Goal: Information Seeking & Learning: Check status

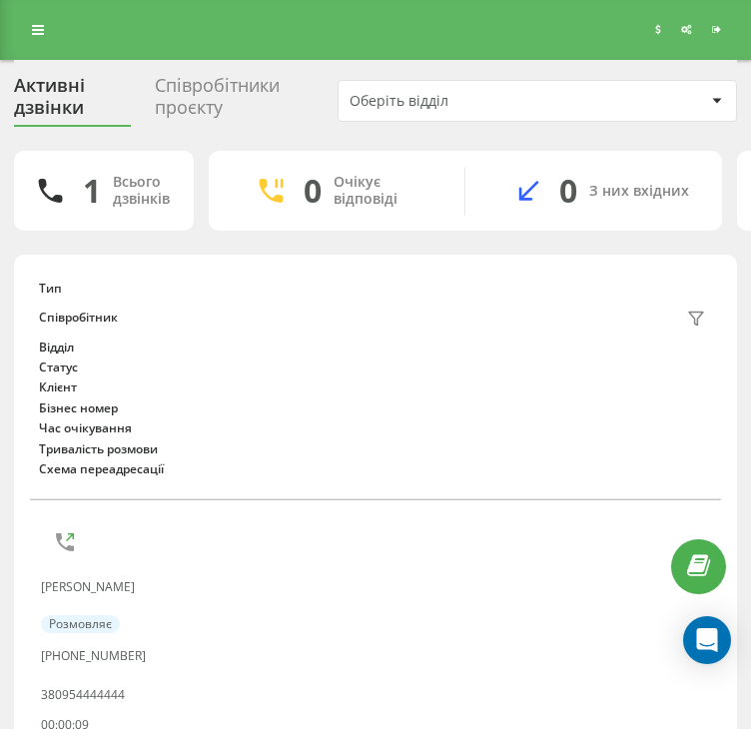
click at [571, 27] on div "Реферальна програма Налаштування профілю Вихід" at bounding box center [375, 30] width 751 height 60
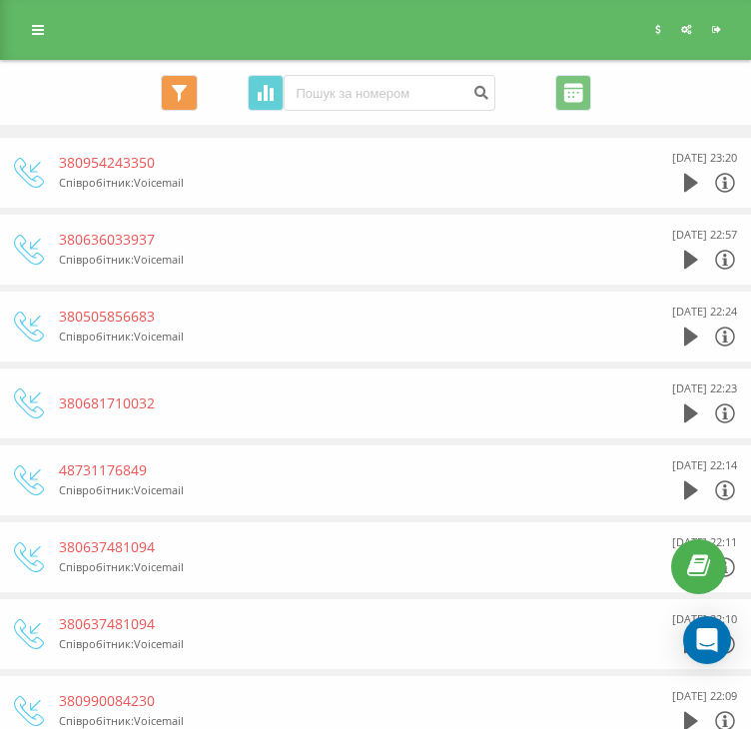
click at [14, 29] on div "Реферальна програма Налаштування профілю Вихід" at bounding box center [375, 30] width 751 height 60
click at [32, 27] on icon at bounding box center [38, 30] width 12 height 14
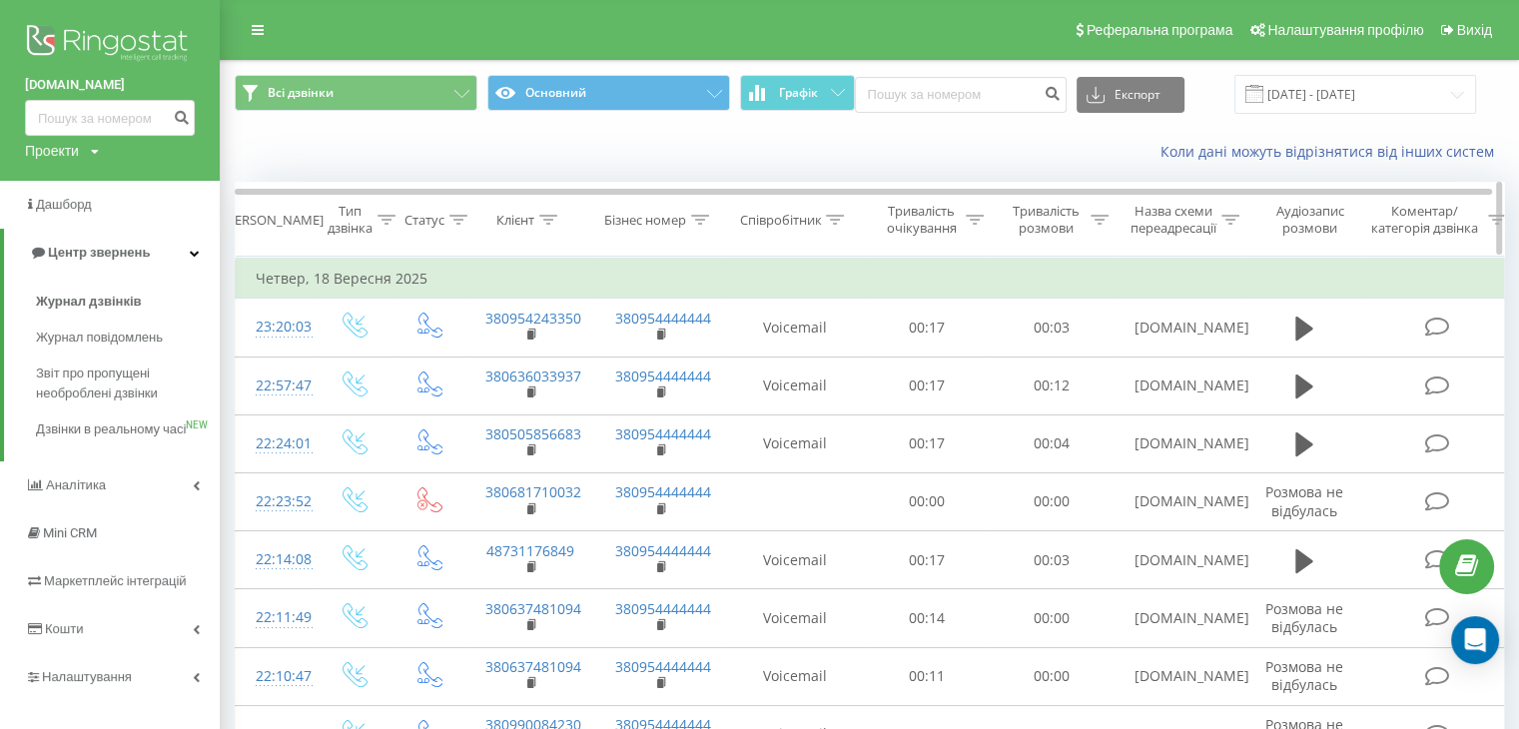
click at [547, 216] on icon at bounding box center [548, 220] width 18 height 10
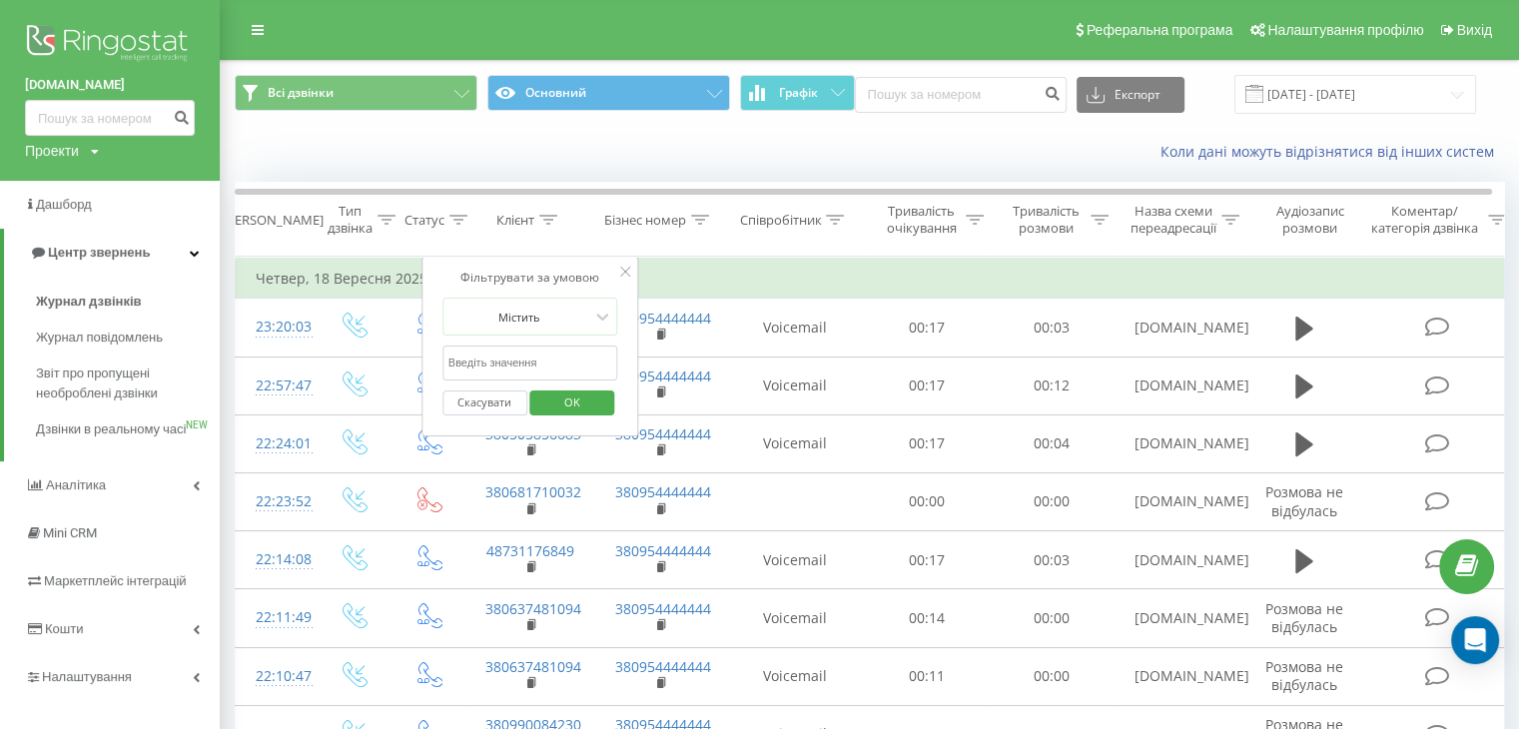
paste input "380500828282"
click at [496, 352] on input "380500828282" at bounding box center [530, 363] width 176 height 35
type input "380500828282"
click at [579, 389] on span "OK" at bounding box center [572, 402] width 56 height 31
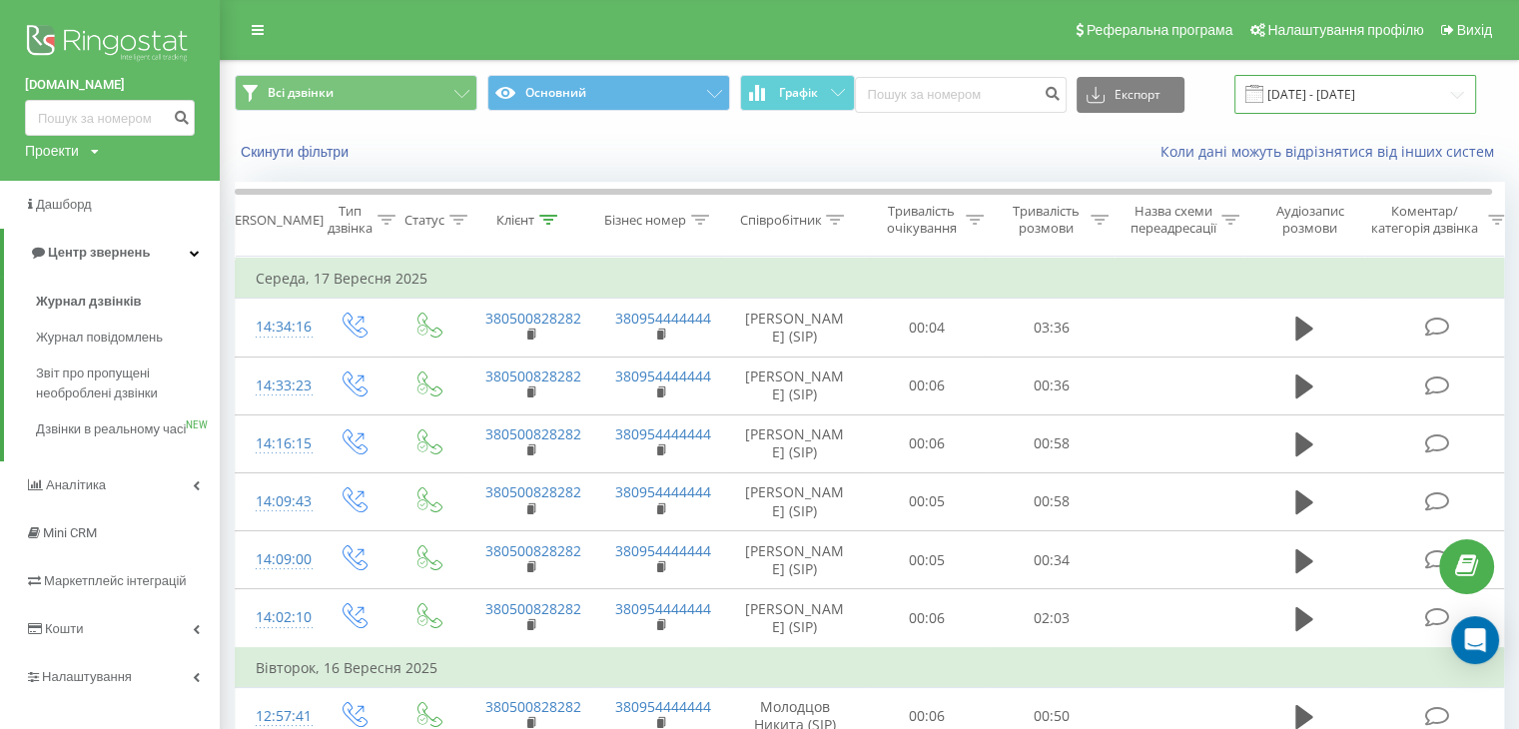
click at [765, 93] on input "[DATE] - [DATE]" at bounding box center [1355, 94] width 242 height 39
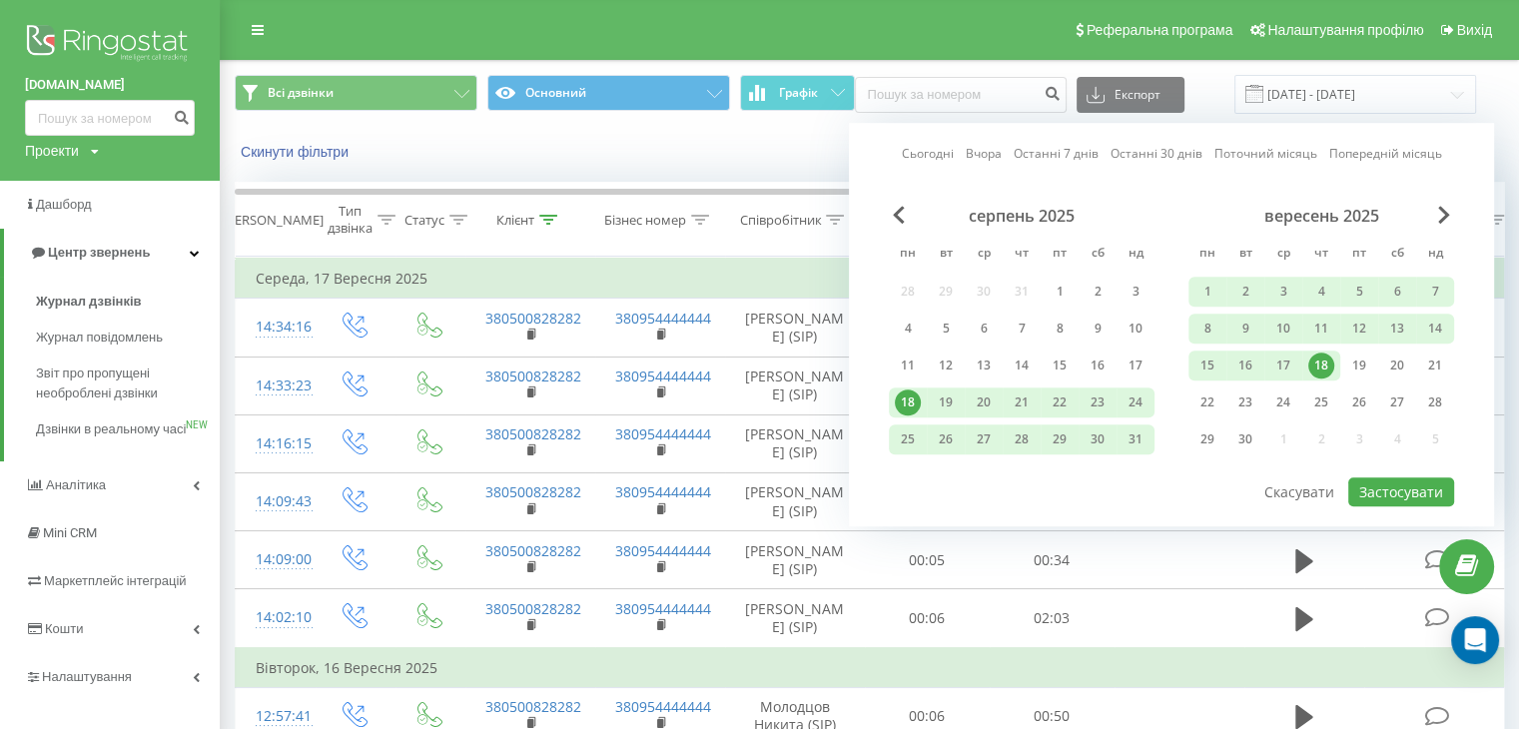
click at [765, 365] on div "18" at bounding box center [1321, 366] width 26 height 26
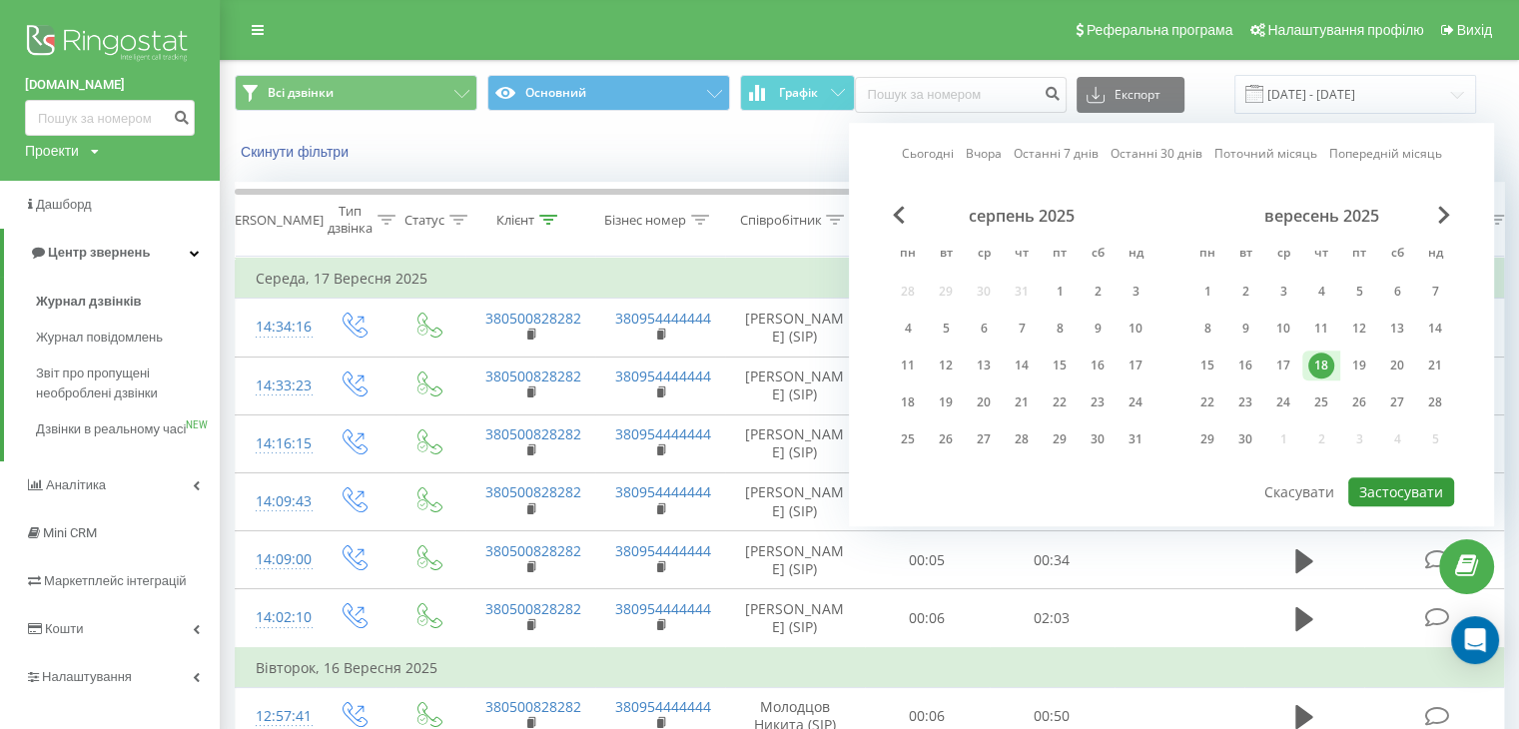
click at [765, 478] on button "Застосувати" at bounding box center [1401, 491] width 106 height 29
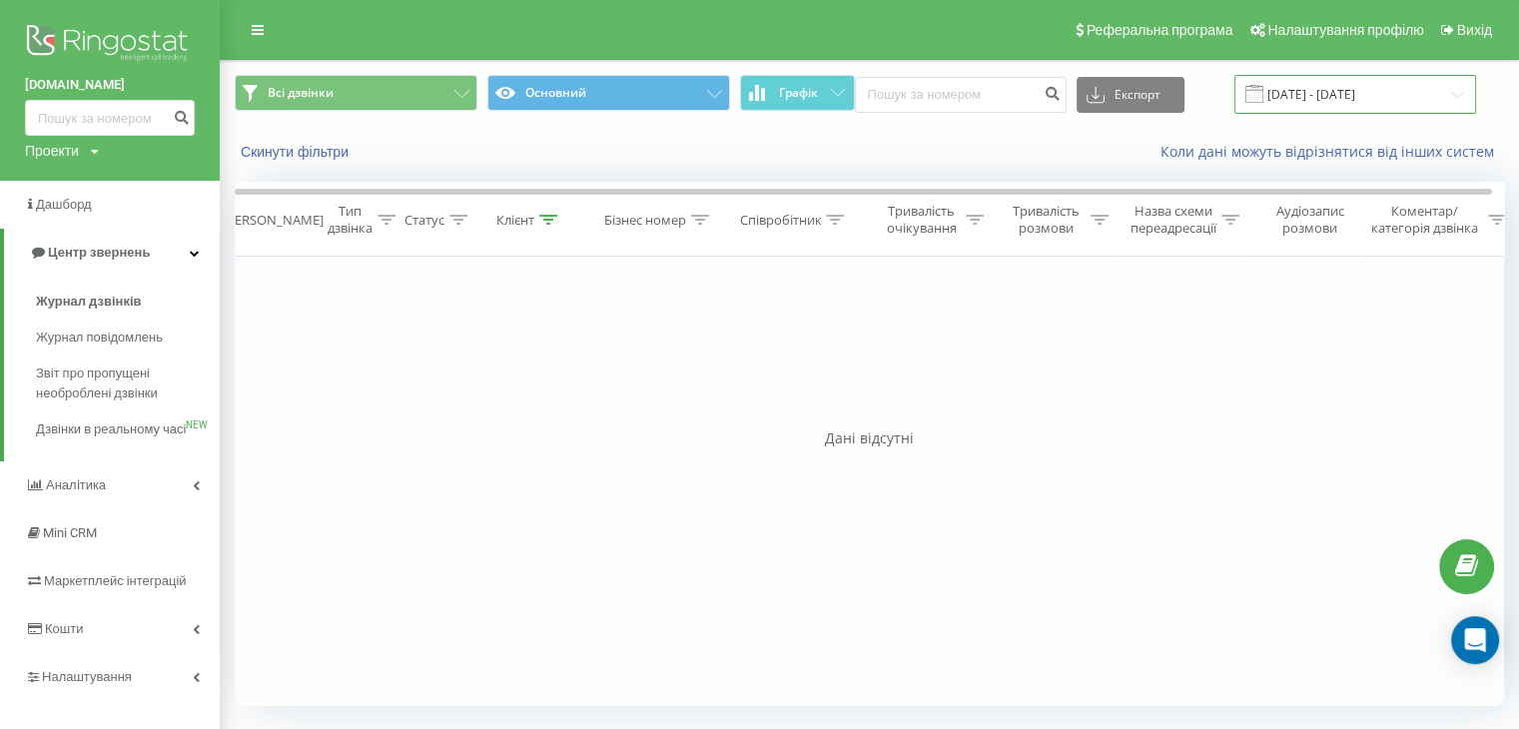
click at [765, 81] on input "[DATE] - [DATE]" at bounding box center [1355, 94] width 242 height 39
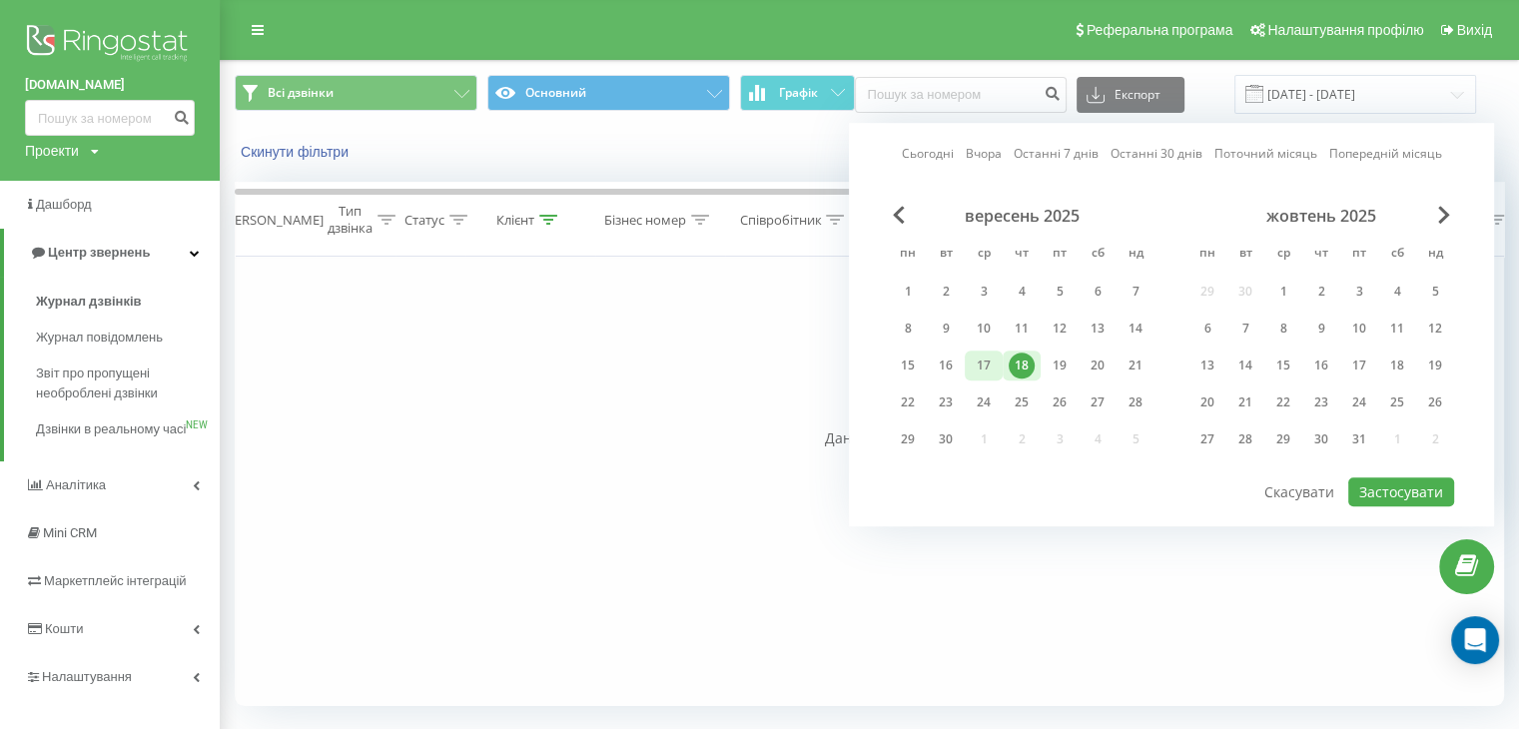
click at [765, 357] on div "17" at bounding box center [984, 366] width 26 height 26
click at [765, 357] on div "17" at bounding box center [984, 366] width 38 height 30
click at [765, 477] on button "Застосувати" at bounding box center [1401, 491] width 106 height 29
type input "[DATE] - [DATE]"
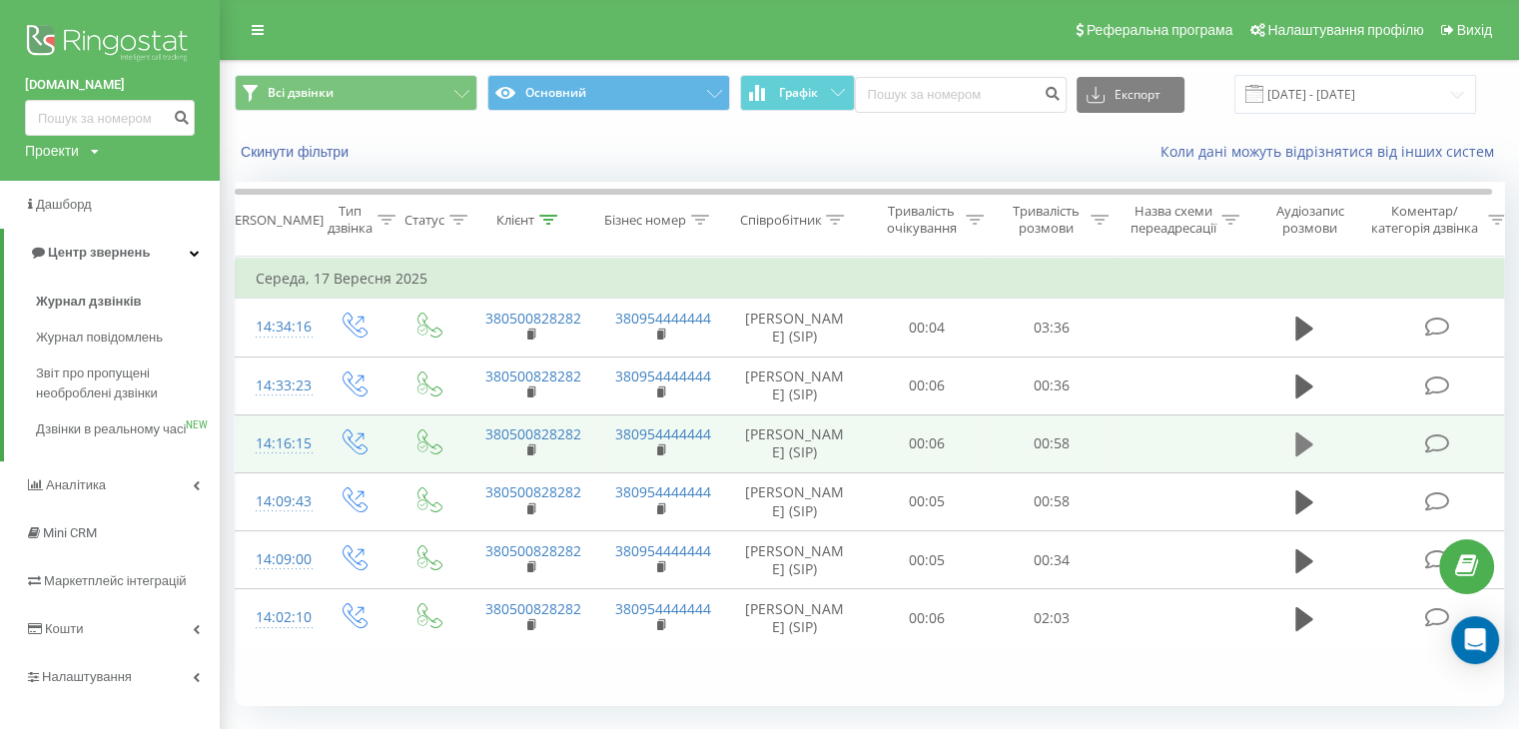
click at [765, 452] on button at bounding box center [1304, 444] width 30 height 30
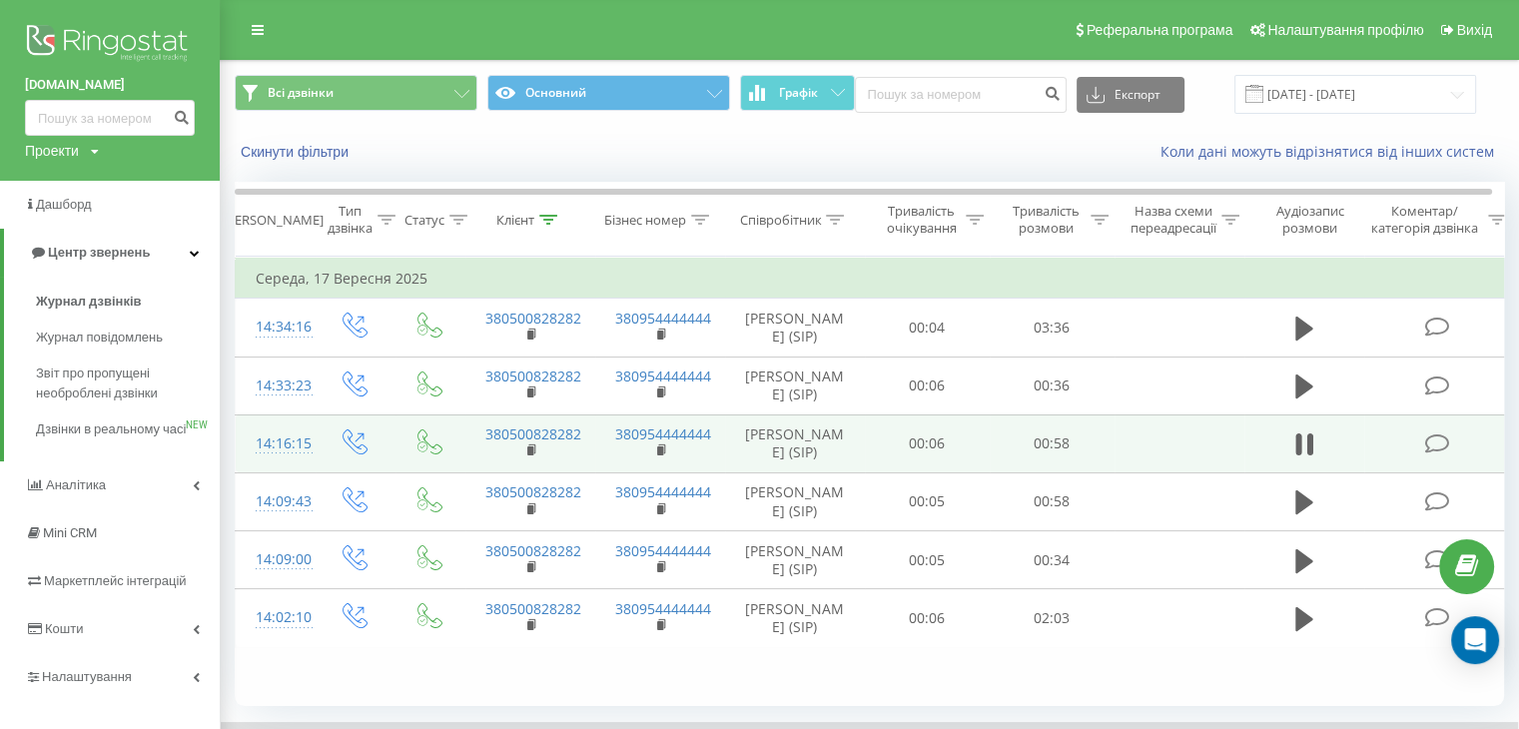
scroll to position [128, 0]
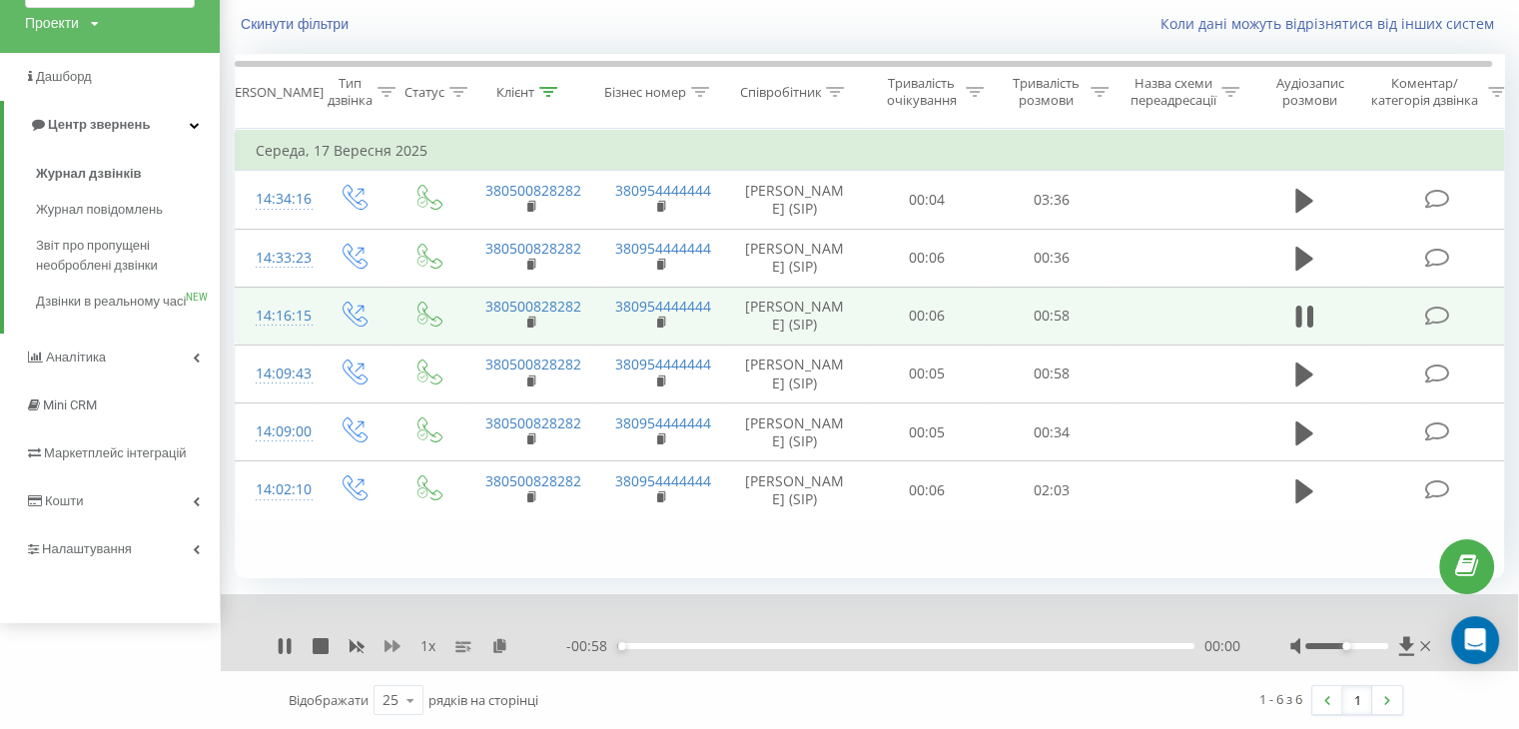
click at [396, 640] on icon at bounding box center [393, 646] width 16 height 16
click at [690, 644] on div "00:07" at bounding box center [905, 646] width 577 height 6
click at [738, 640] on div "- 00:50 00:08 00:08" at bounding box center [903, 646] width 674 height 20
click at [765, 648] on div "- 00:49 00:09 00:09" at bounding box center [903, 646] width 674 height 20
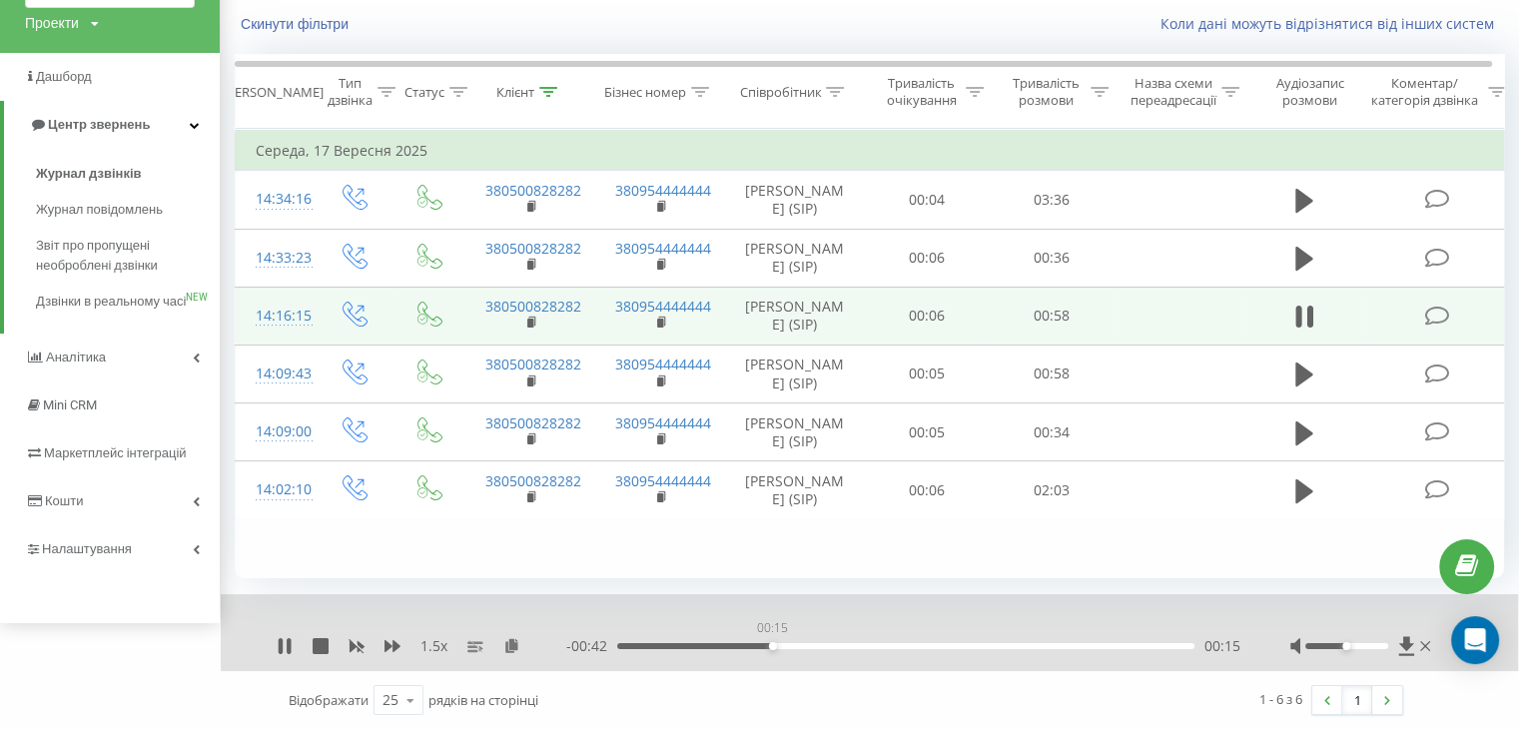
click at [765, 644] on div "00:15" at bounding box center [905, 646] width 577 height 6
click at [765, 638] on icon at bounding box center [1405, 645] width 15 height 19
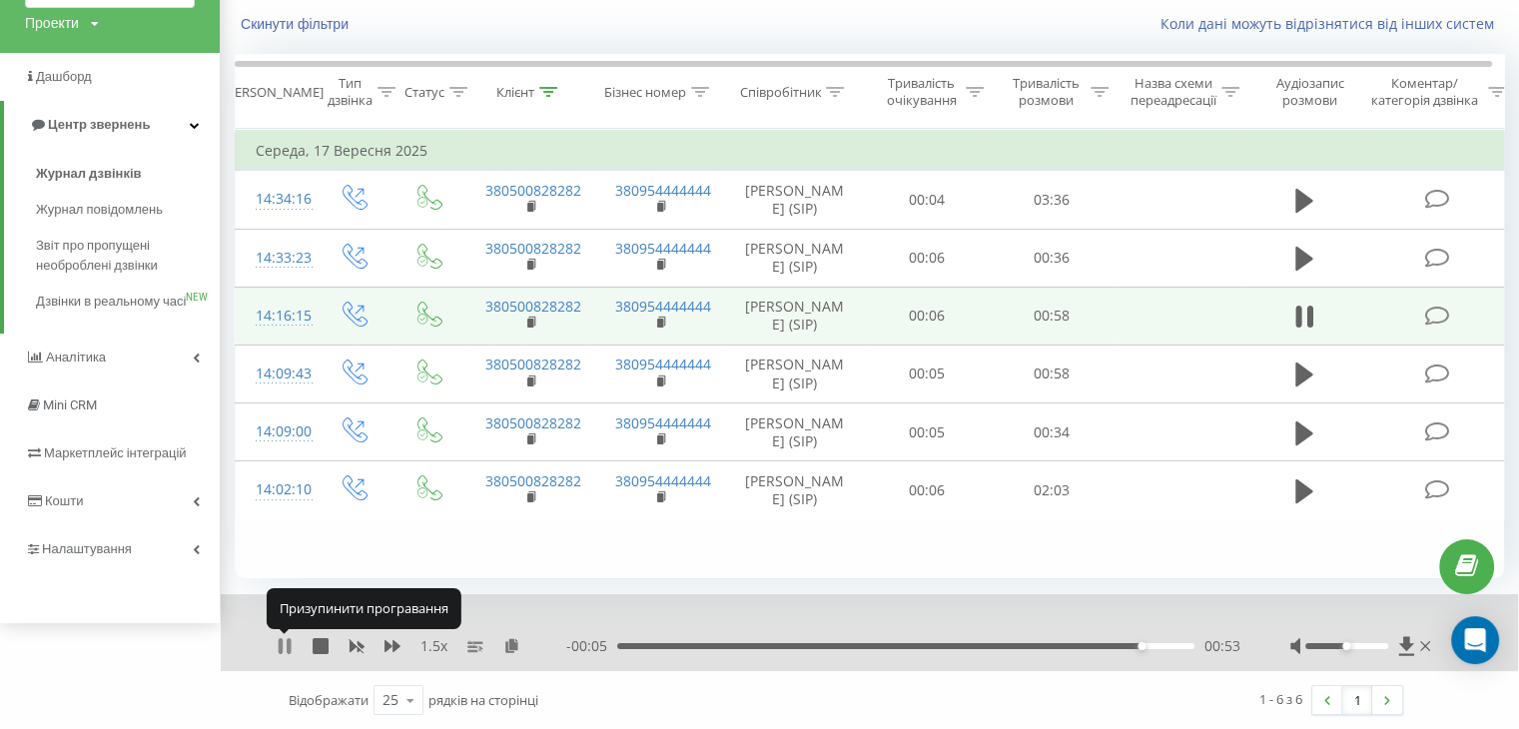
click at [284, 648] on icon at bounding box center [285, 646] width 16 height 16
click at [743, 552] on div "Фільтрувати за умовою Дорівнює Введіть значення Скасувати OK Фільтрувати за умо…" at bounding box center [869, 353] width 1269 height 449
click at [765, 641] on icon at bounding box center [1406, 646] width 17 height 20
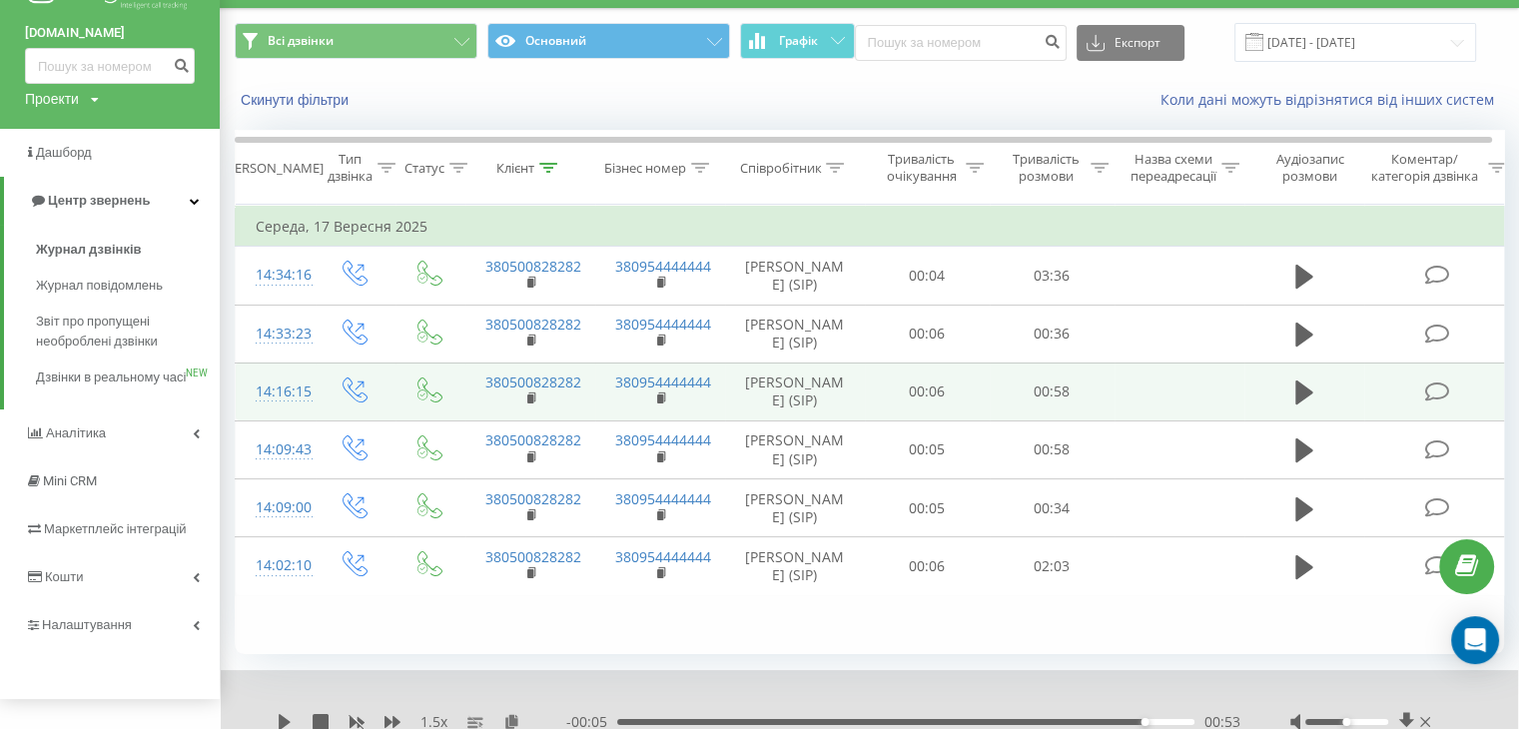
scroll to position [39, 0]
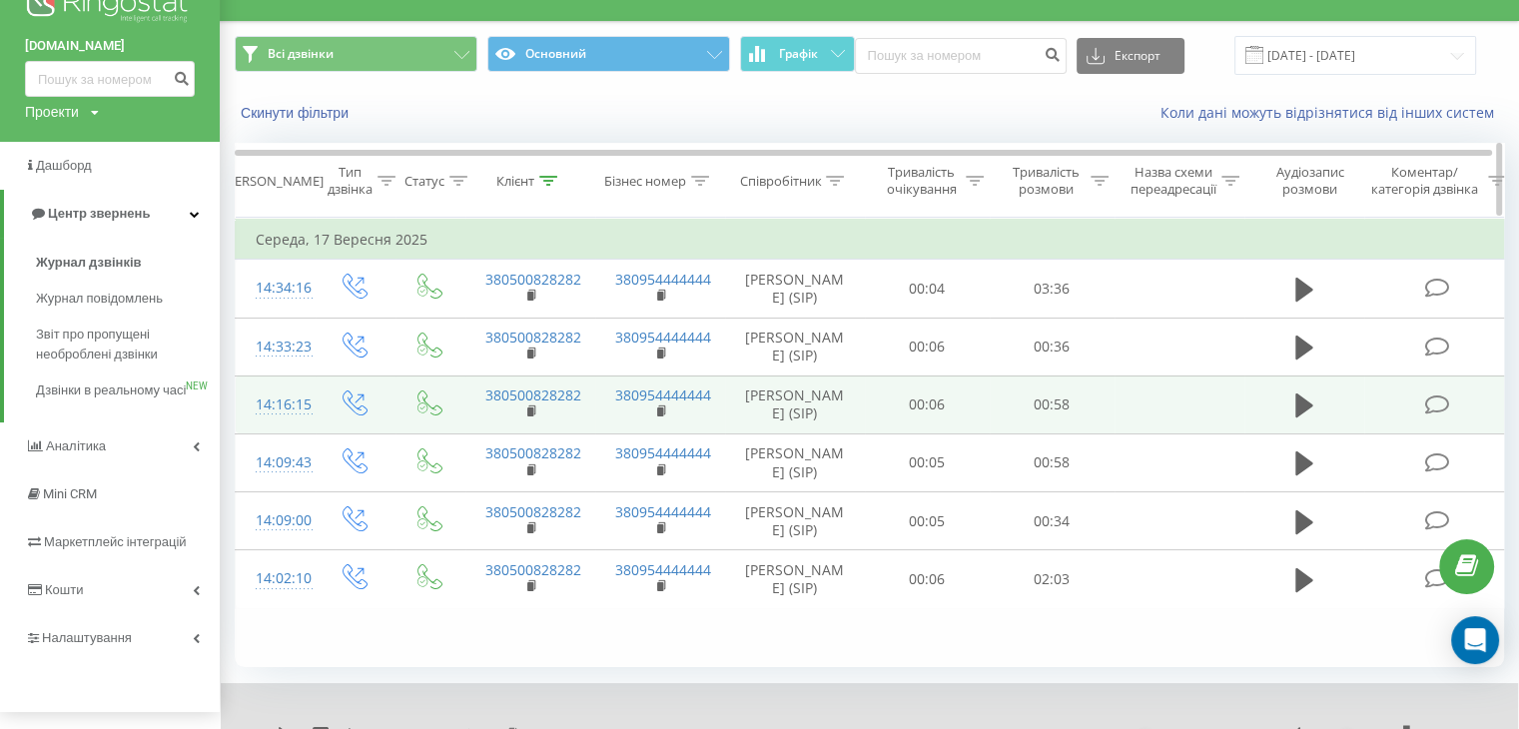
click at [549, 179] on icon at bounding box center [549, 181] width 18 height 10
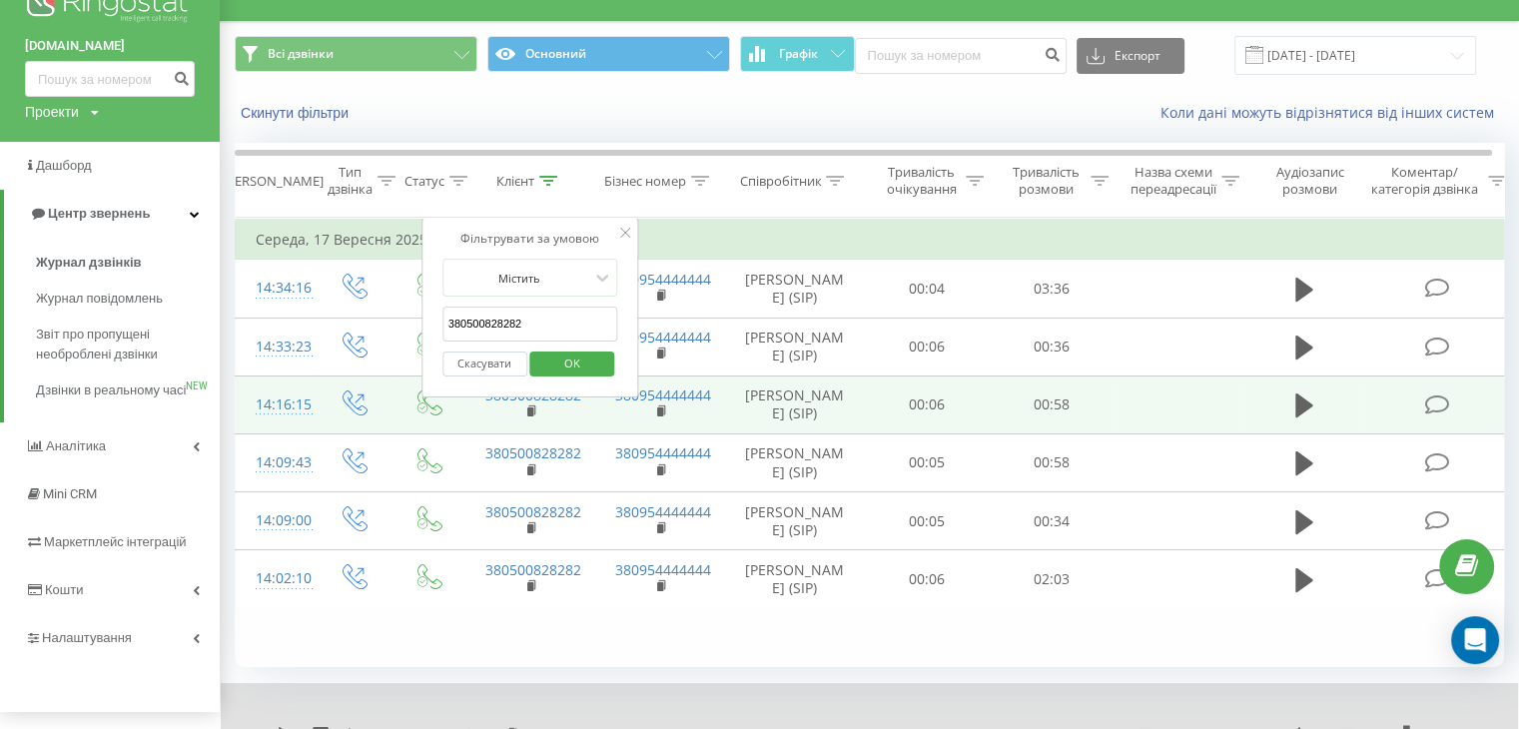
click at [535, 314] on input "380500828282" at bounding box center [530, 324] width 176 height 35
paste input "32626384"
type input "380532626384"
click at [579, 362] on span "OK" at bounding box center [572, 363] width 56 height 31
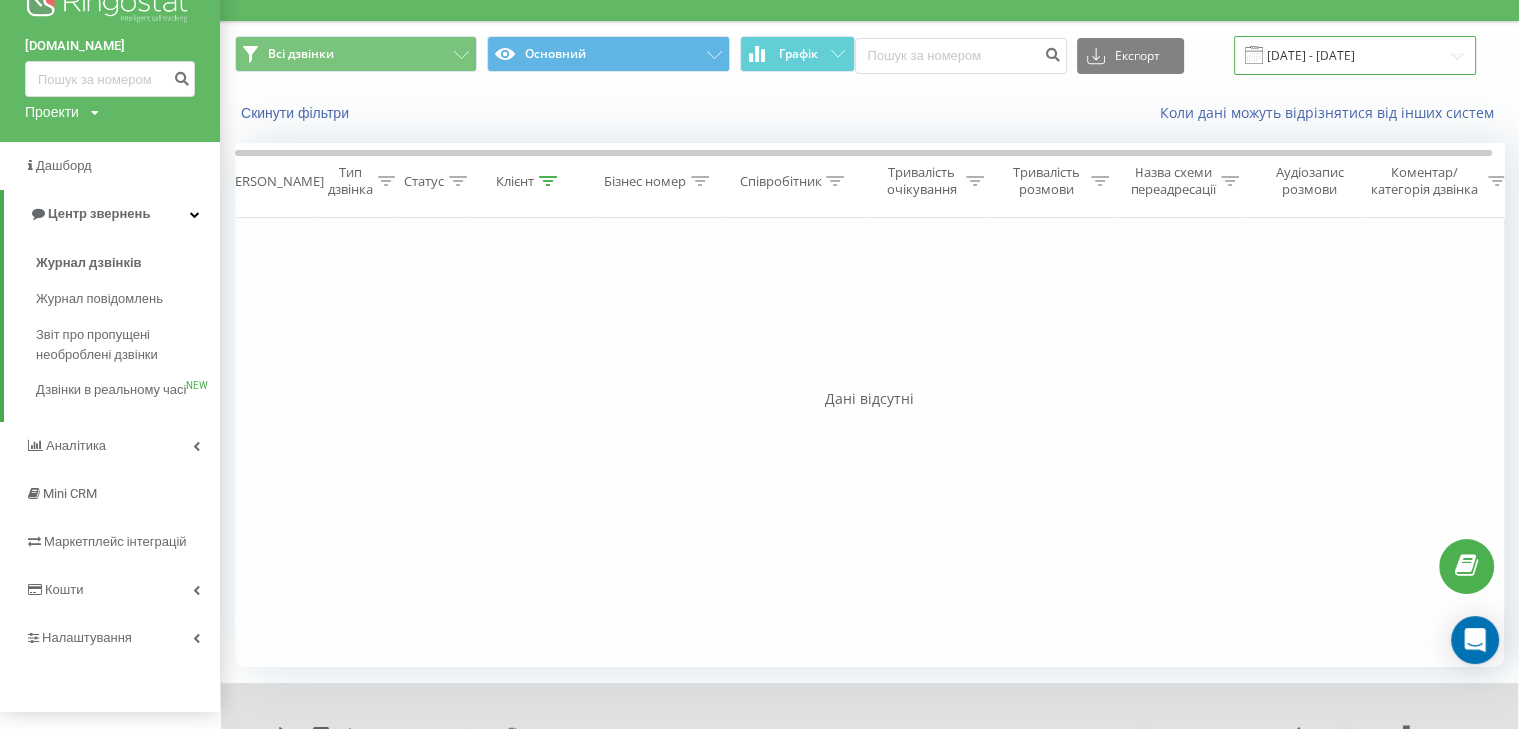
click at [765, 64] on input "[DATE] - [DATE]" at bounding box center [1355, 55] width 242 height 39
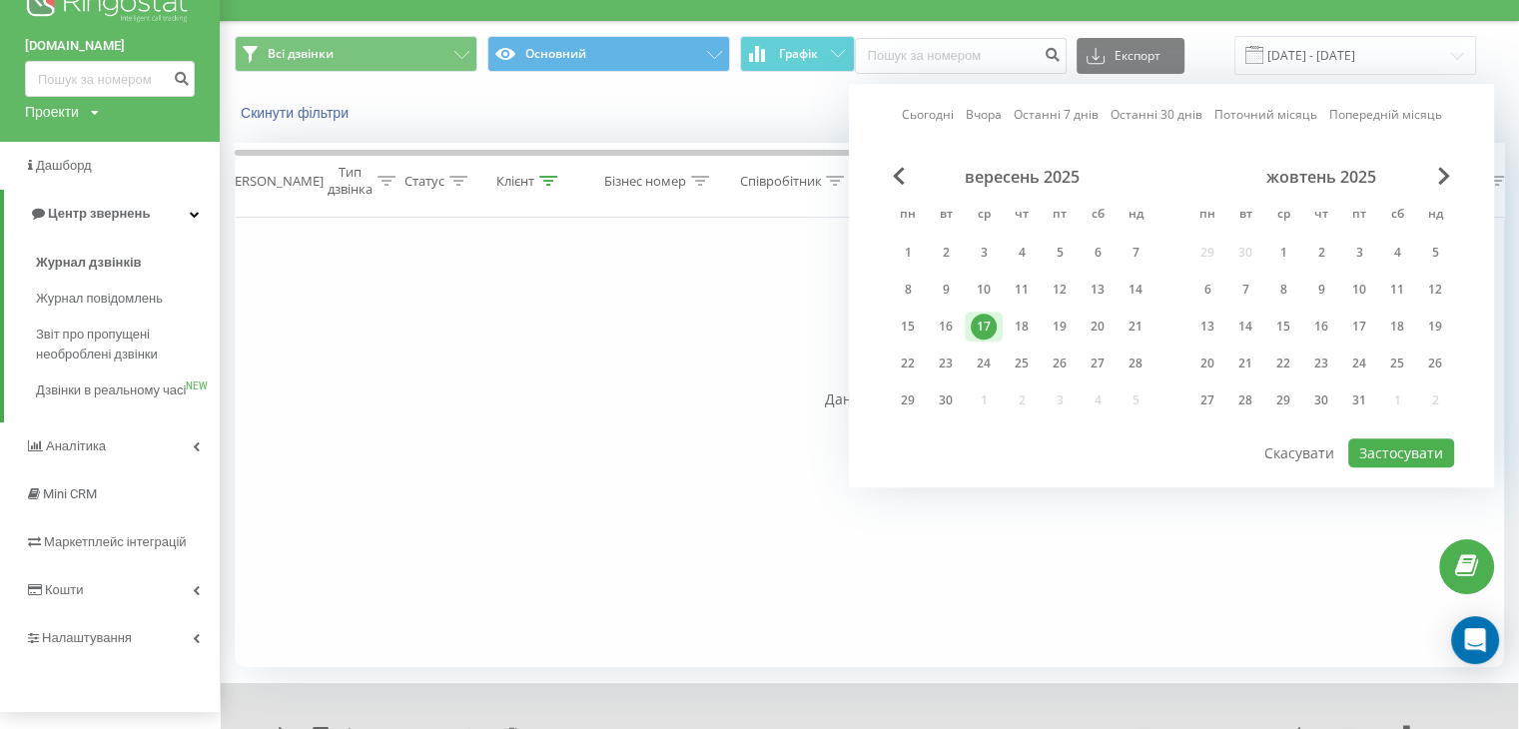
click at [765, 108] on link "Сьогодні" at bounding box center [928, 115] width 52 height 19
click at [765, 448] on button "Застосувати" at bounding box center [1401, 452] width 106 height 29
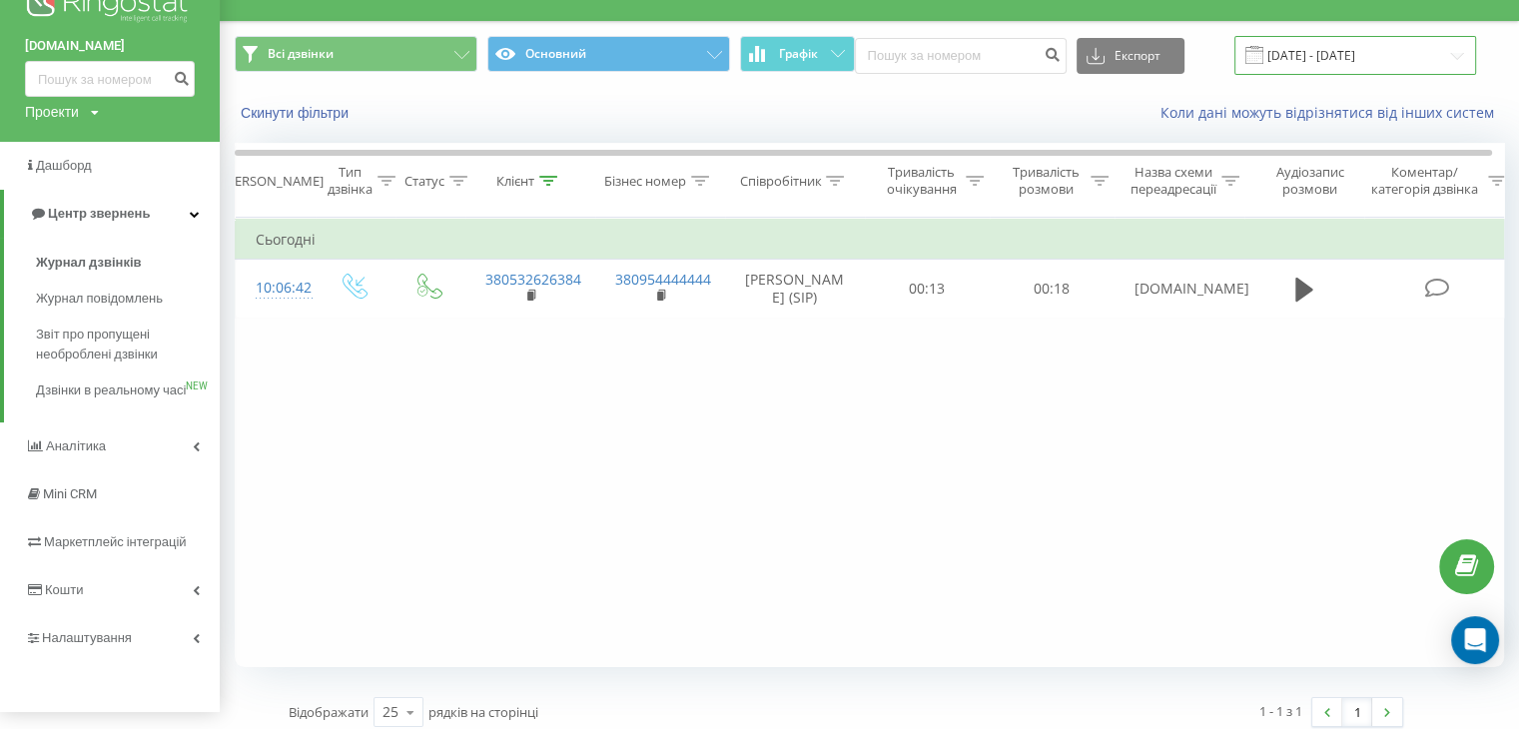
click at [765, 61] on input "[DATE] - [DATE]" at bounding box center [1355, 55] width 242 height 39
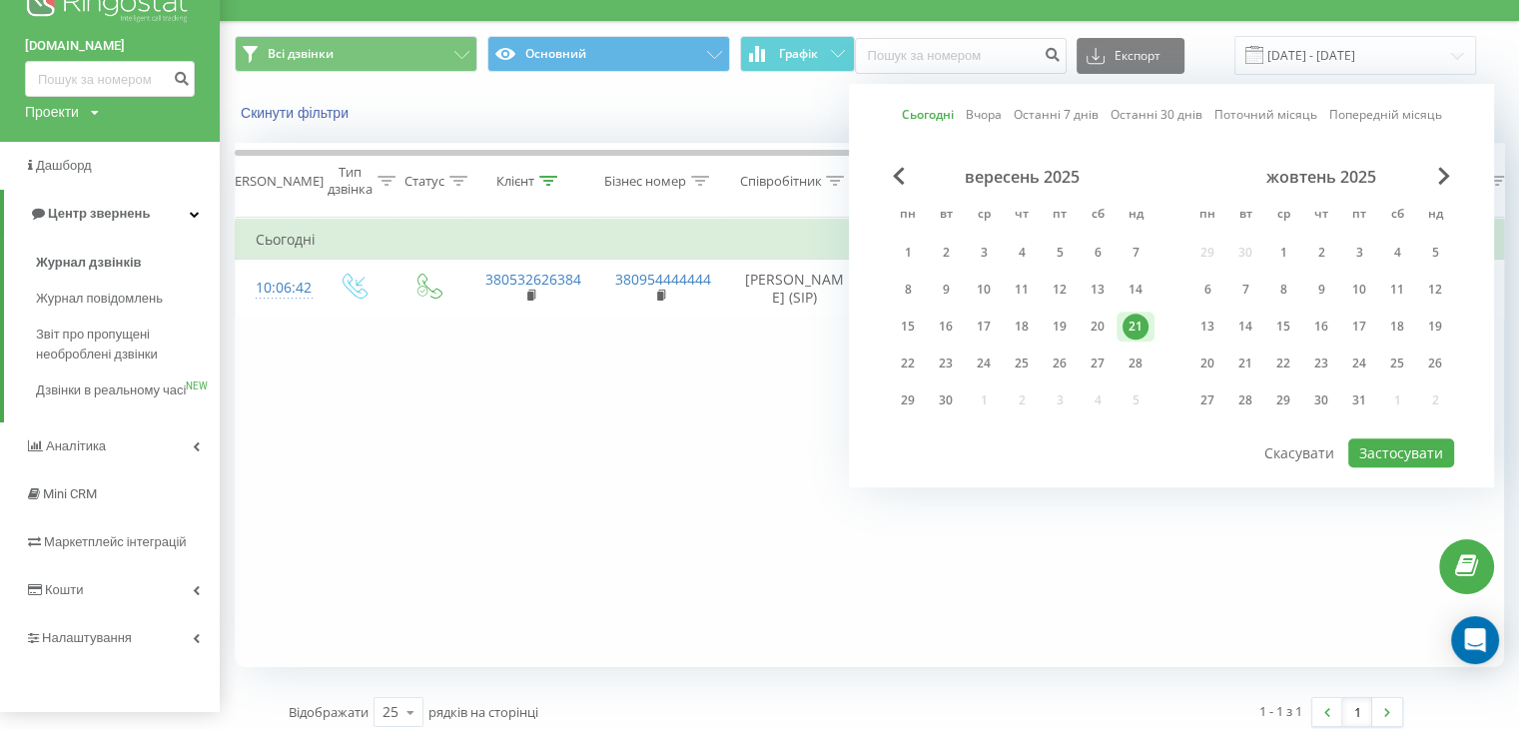
click at [765, 115] on link "Останні 30 днів" at bounding box center [1157, 115] width 92 height 19
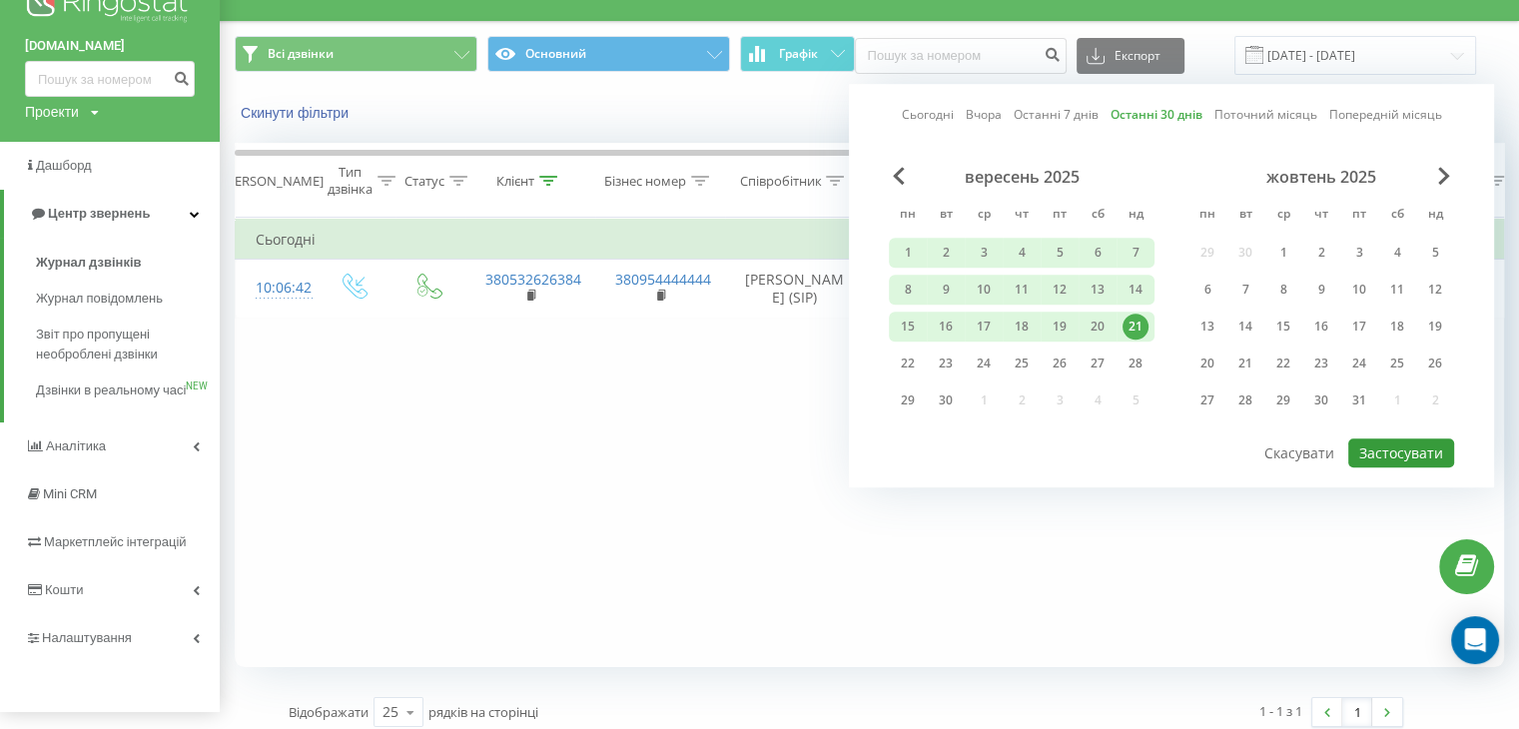
click at [765, 450] on button "Застосувати" at bounding box center [1401, 452] width 106 height 29
type input "[DATE] - [DATE]"
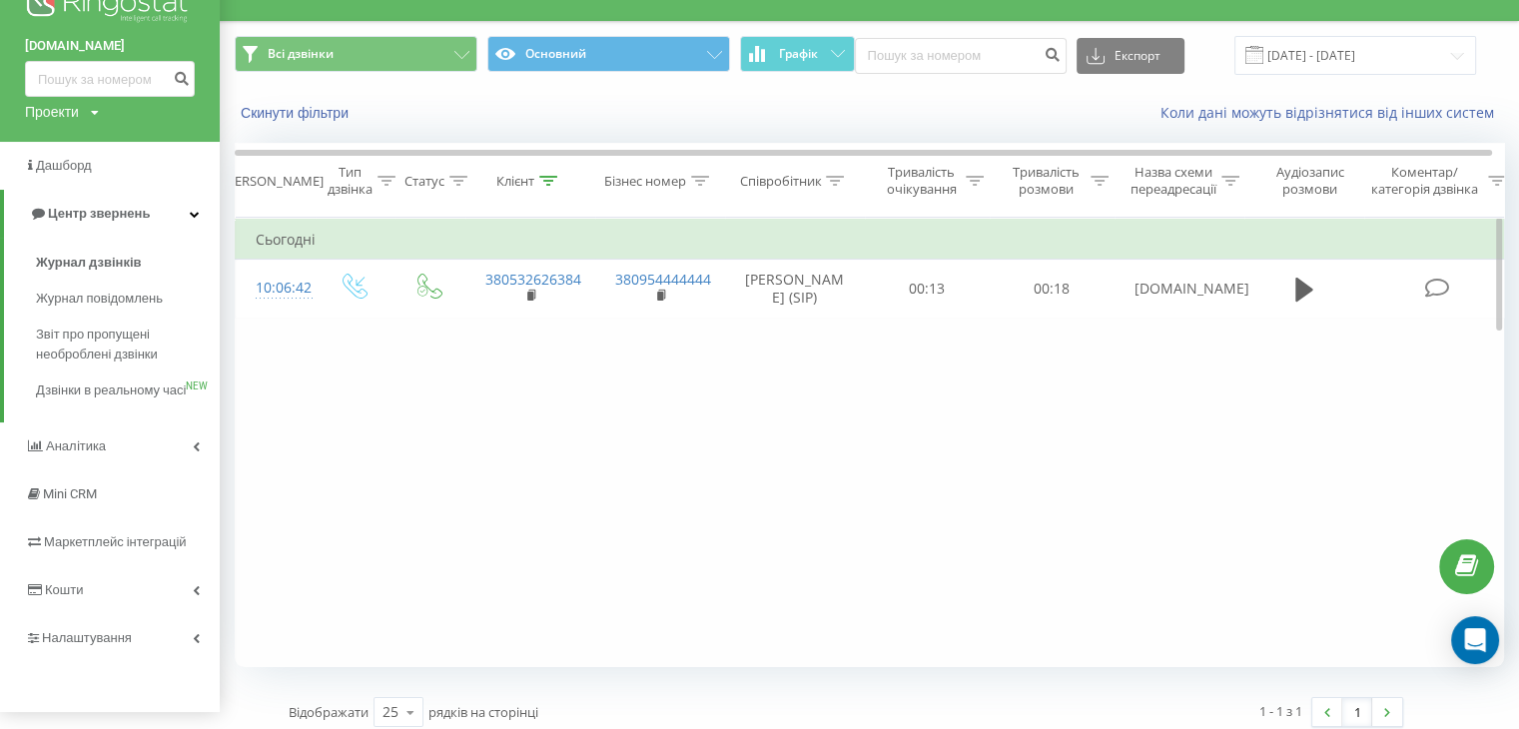
click at [765, 492] on div "Фільтрувати за умовою Дорівнює Введіть значення Скасувати OK Фільтрувати за умо…" at bounding box center [869, 442] width 1269 height 449
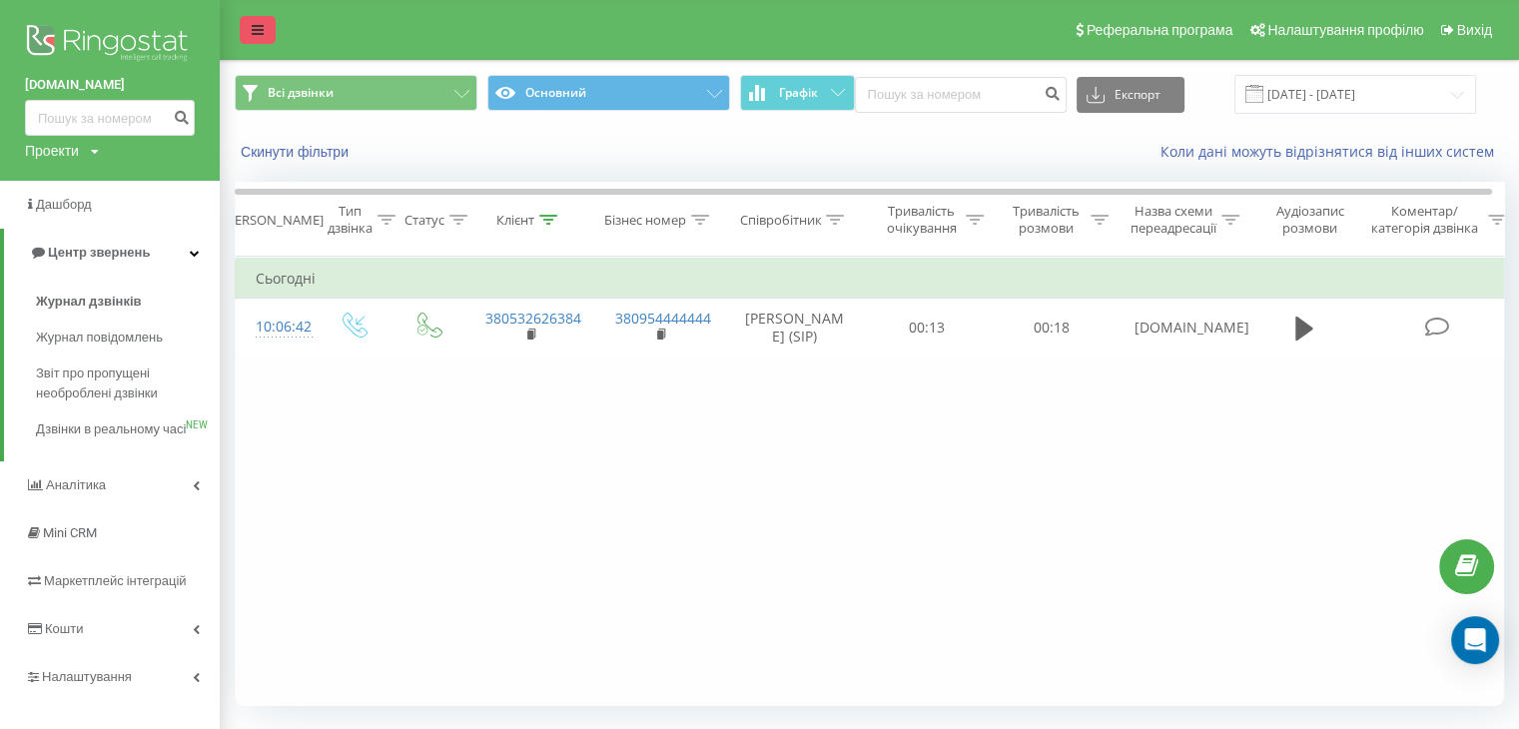
click at [256, 35] on icon at bounding box center [258, 30] width 12 height 14
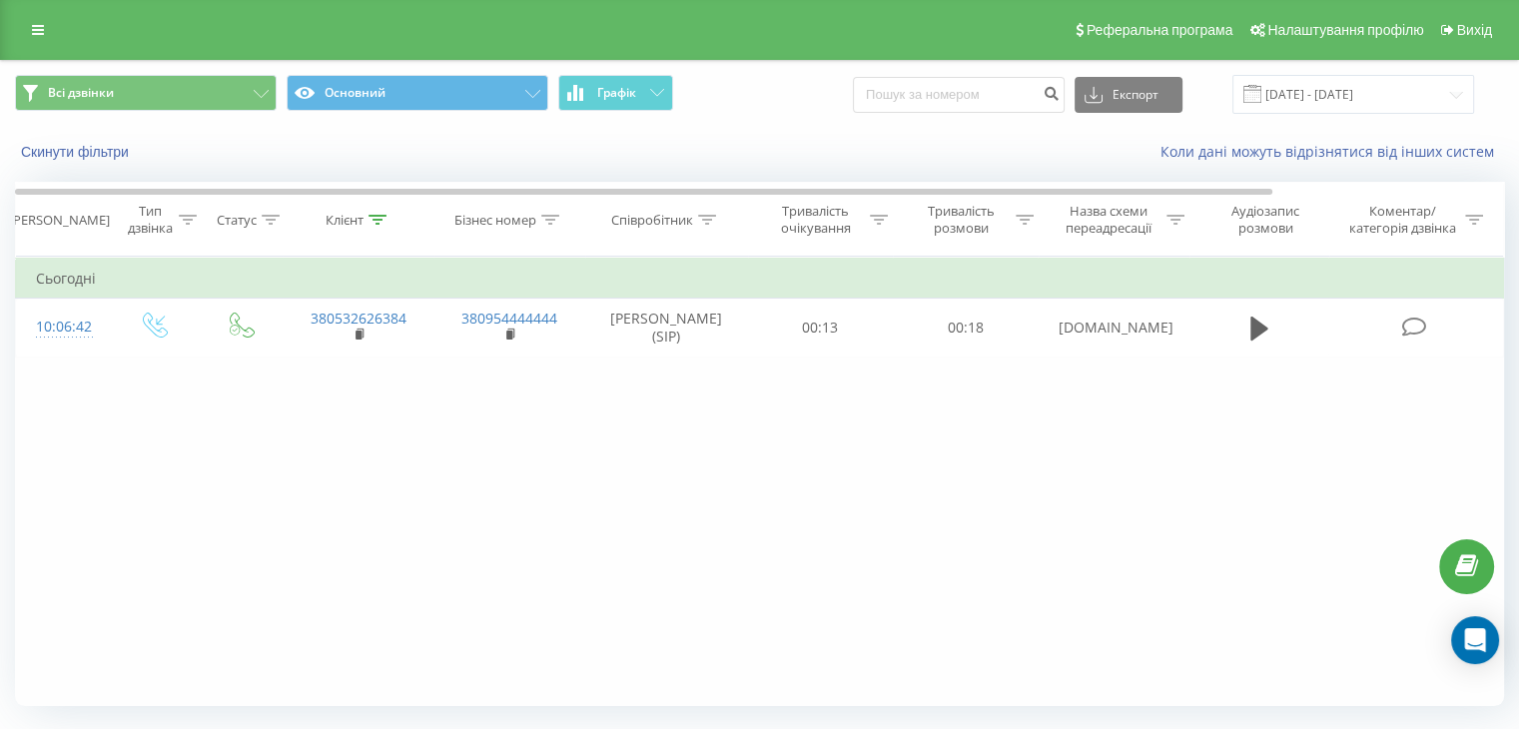
click at [765, 588] on div "Фільтрувати за умовою Дорівнює Введіть значення Скасувати OK Фільтрувати за умо…" at bounding box center [759, 481] width 1489 height 449
click at [727, 151] on div "Коли дані можуть відрізнятися вiд інших систем" at bounding box center [1044, 152] width 948 height 20
